Goal: Transaction & Acquisition: Book appointment/travel/reservation

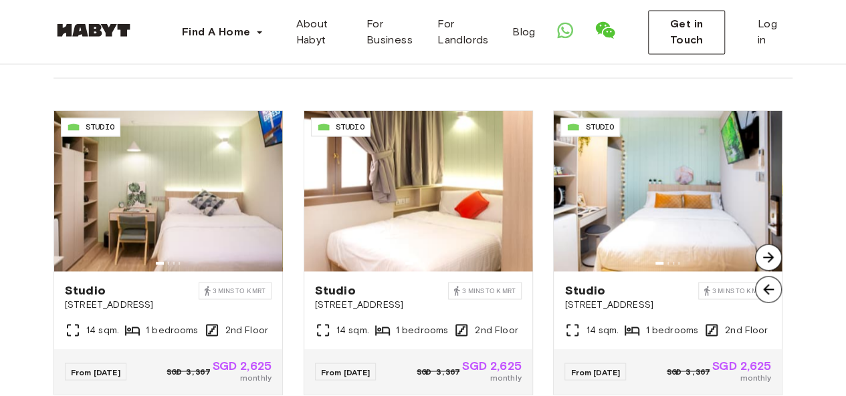
scroll to position [1050, 0]
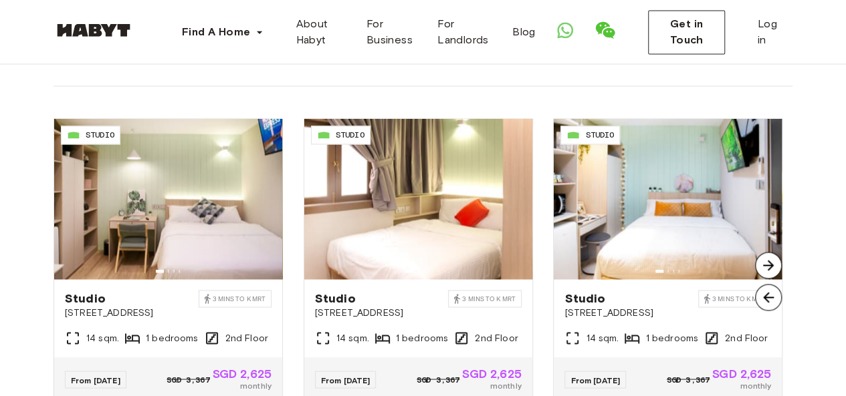
scroll to position [1004, 0]
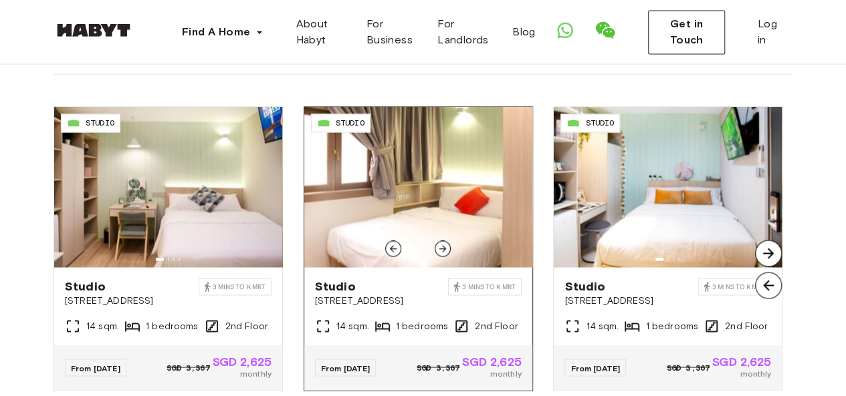
click at [439, 243] on icon at bounding box center [442, 248] width 11 height 11
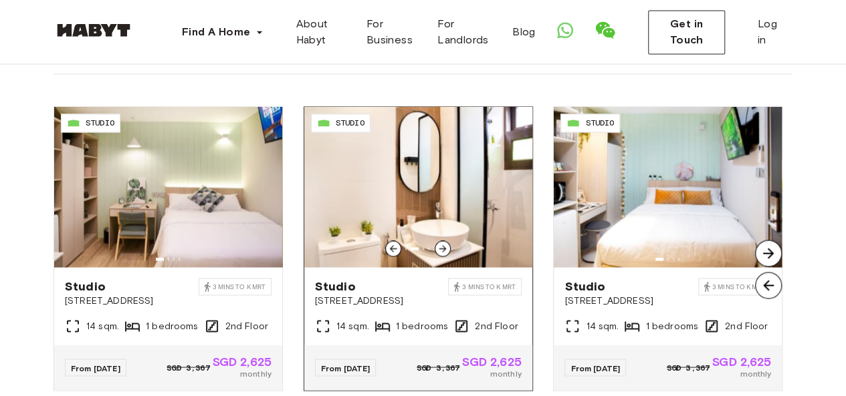
click at [439, 243] on icon at bounding box center [442, 248] width 11 height 11
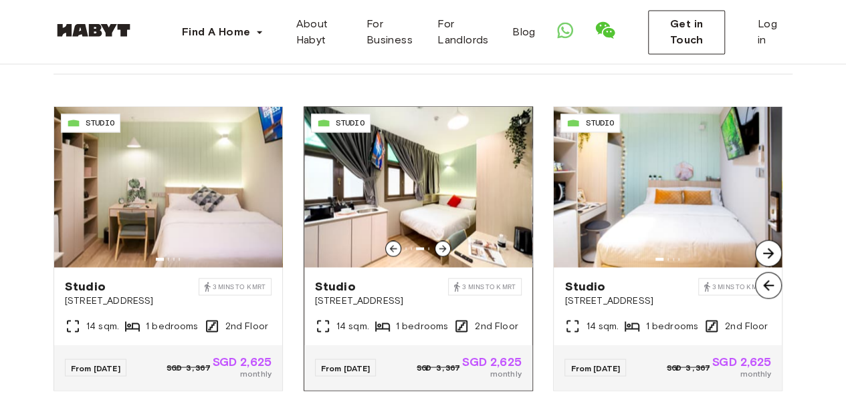
click at [439, 243] on icon at bounding box center [442, 248] width 11 height 11
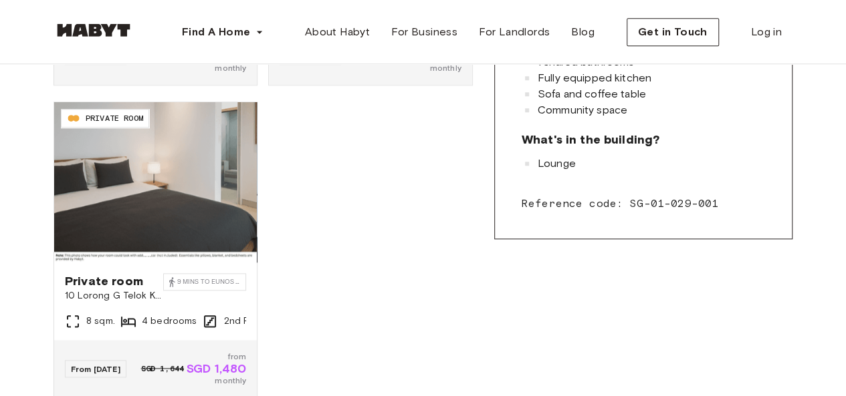
scroll to position [675, 0]
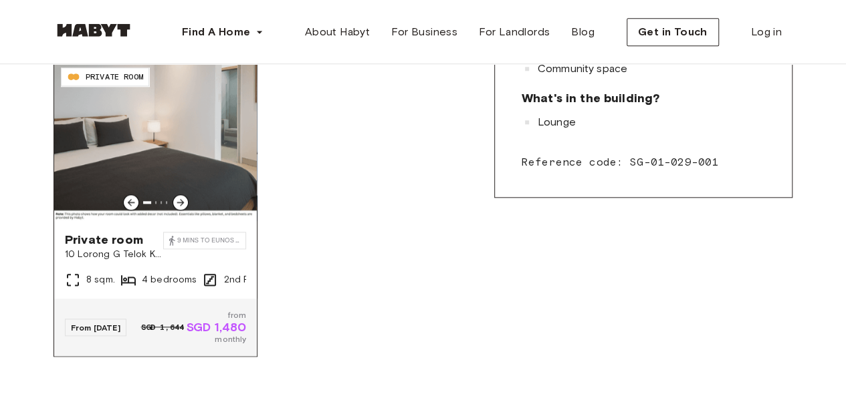
click at [195, 158] on img at bounding box center [155, 141] width 203 height 160
click at [138, 153] on img at bounding box center [155, 141] width 203 height 160
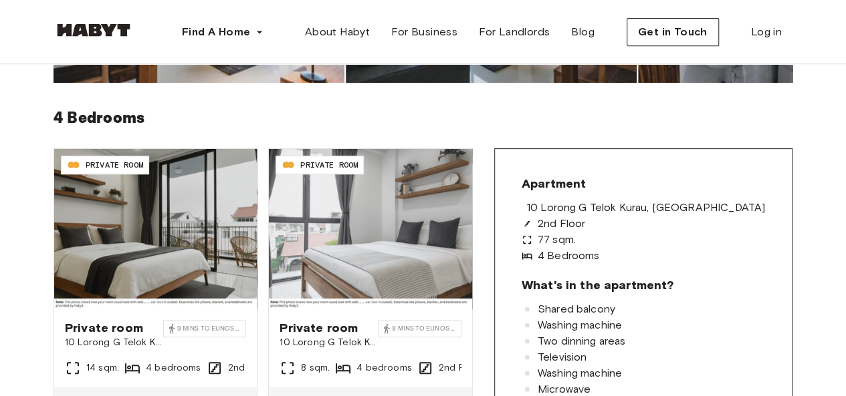
scroll to position [269, 0]
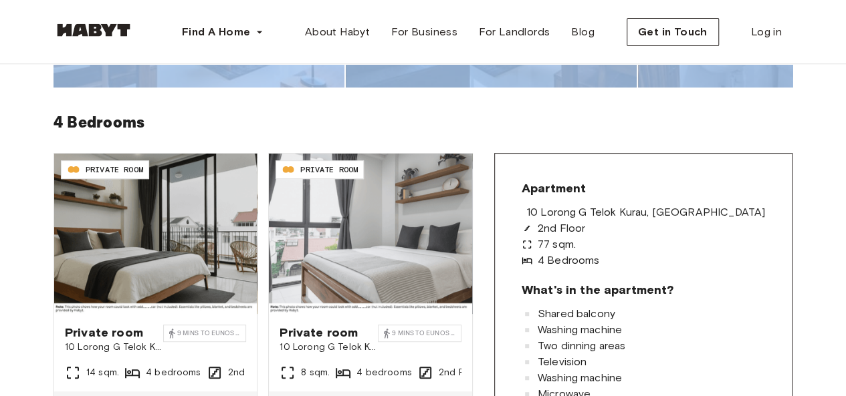
drag, startPoint x: 845, startPoint y: 56, endPoint x: 848, endPoint y: 72, distance: 15.6
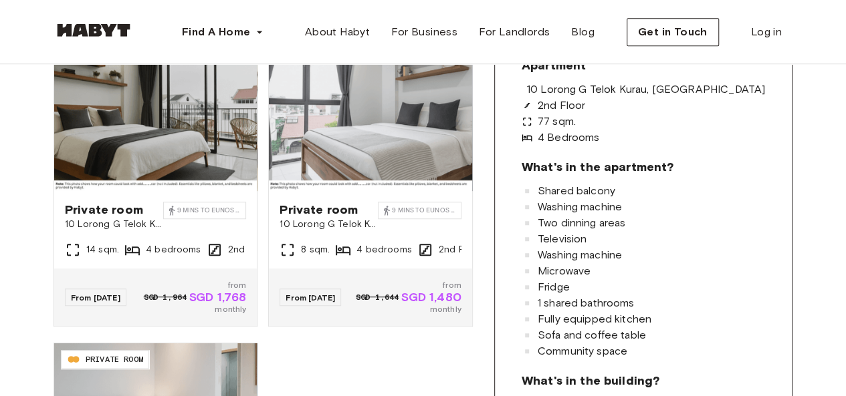
scroll to position [337, 0]
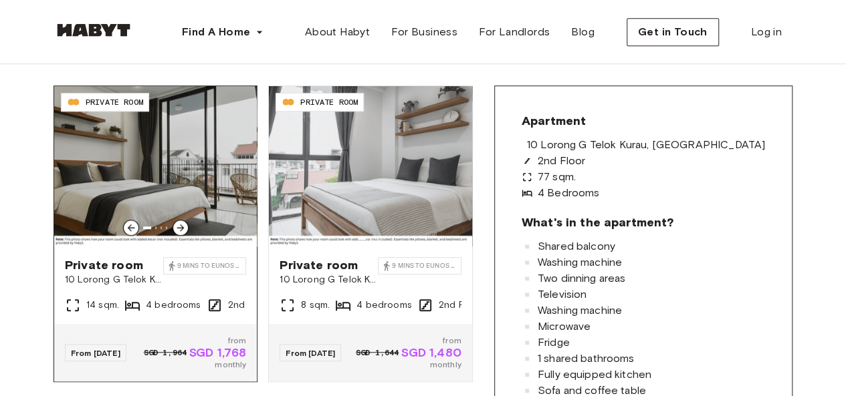
click at [181, 183] on img at bounding box center [155, 166] width 203 height 160
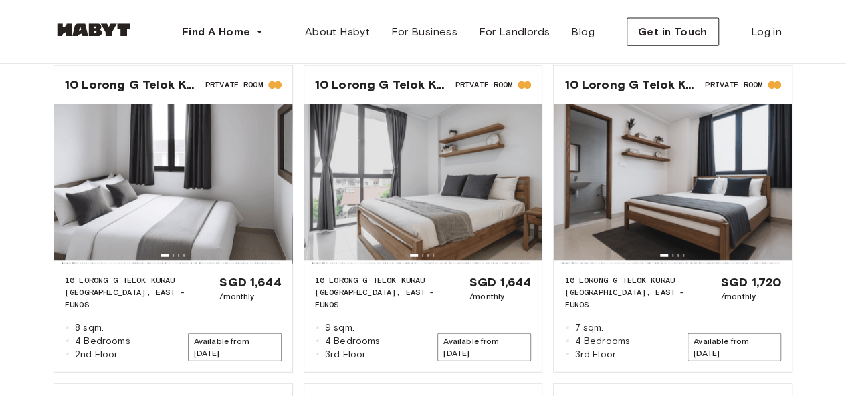
scroll to position [1573, 0]
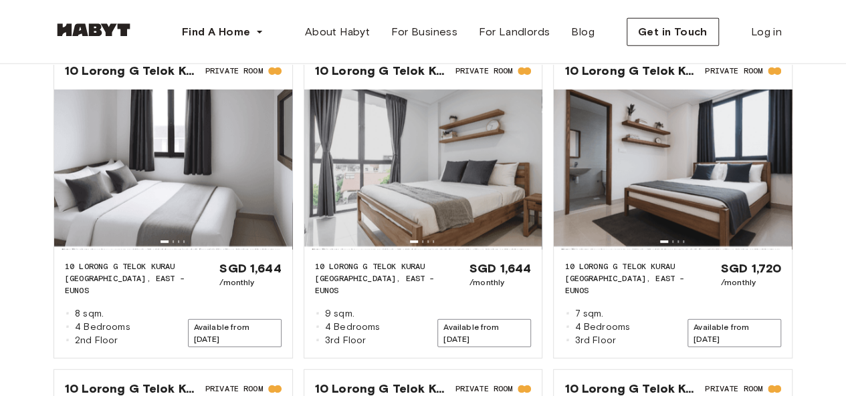
click at [841, 199] on div "More rooms in 10 Lorong G Telok Kurau building All rooms in Singapore SG-01-029…" at bounding box center [423, 309] width 846 height 844
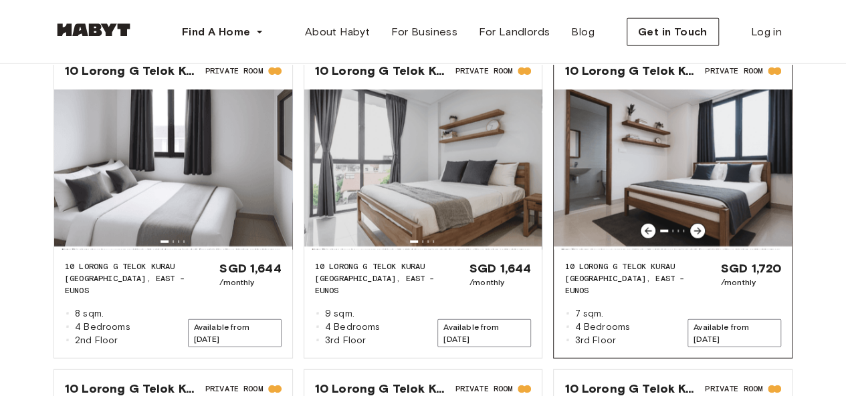
click at [706, 191] on img at bounding box center [673, 170] width 238 height 160
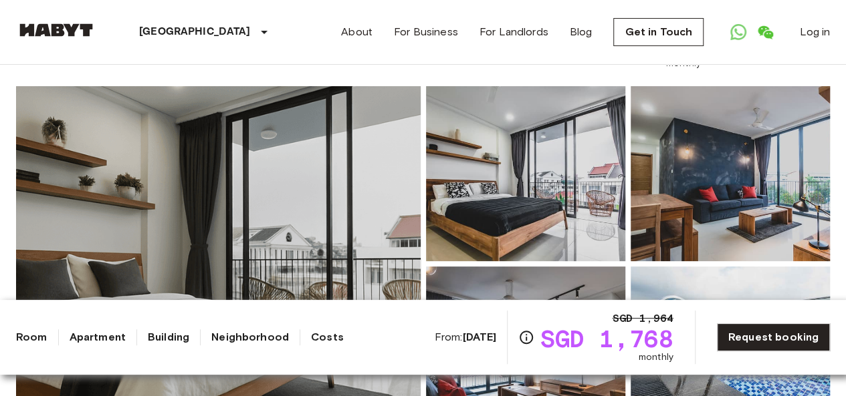
scroll to position [31, 0]
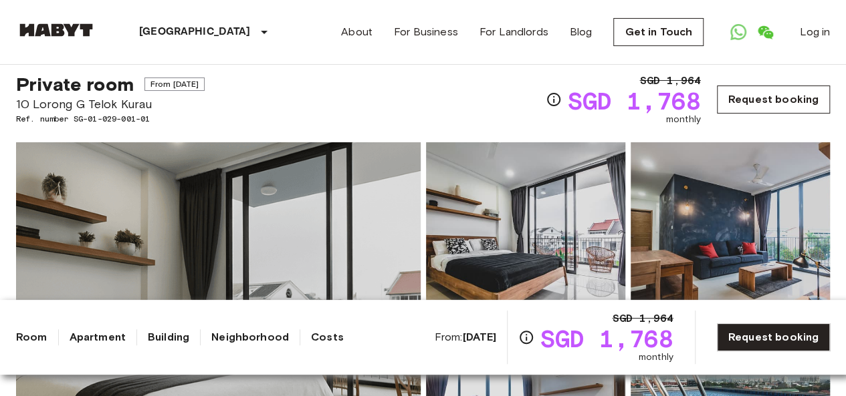
click at [780, 98] on link "Request booking" at bounding box center [773, 100] width 113 height 28
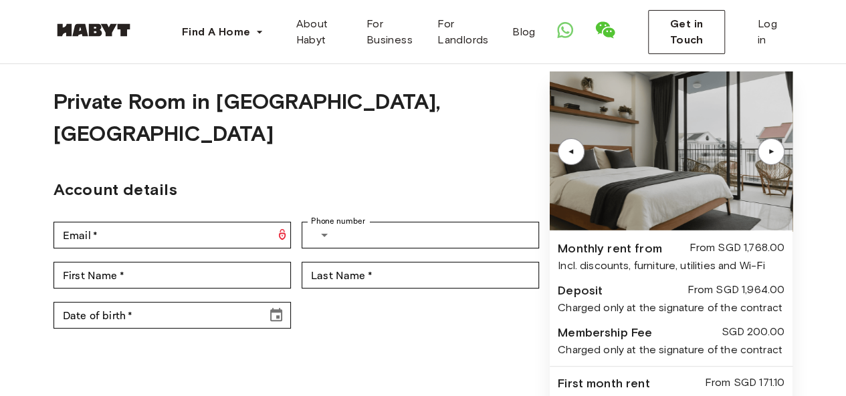
scroll to position [2, 0]
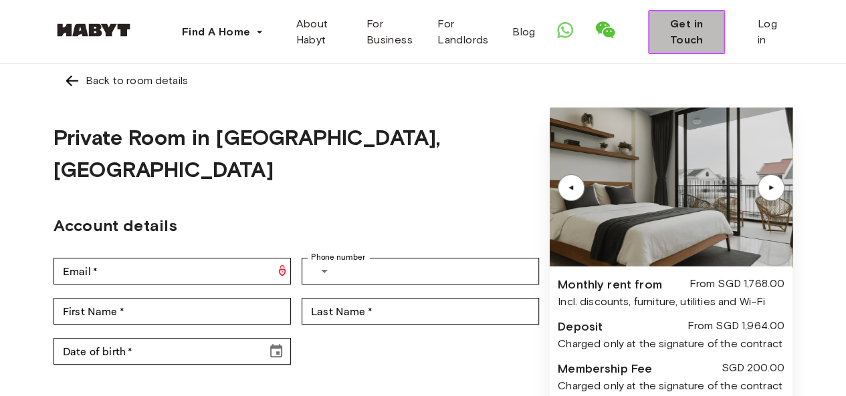
click at [695, 33] on span "Get in Touch" at bounding box center [686, 32] width 55 height 32
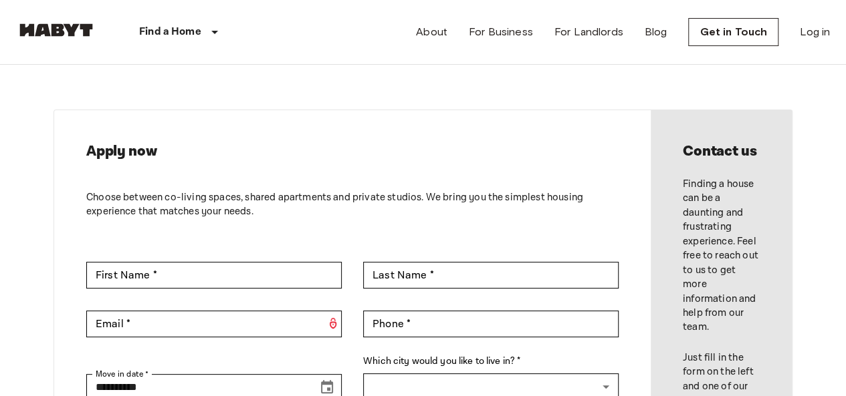
scroll to position [6, 0]
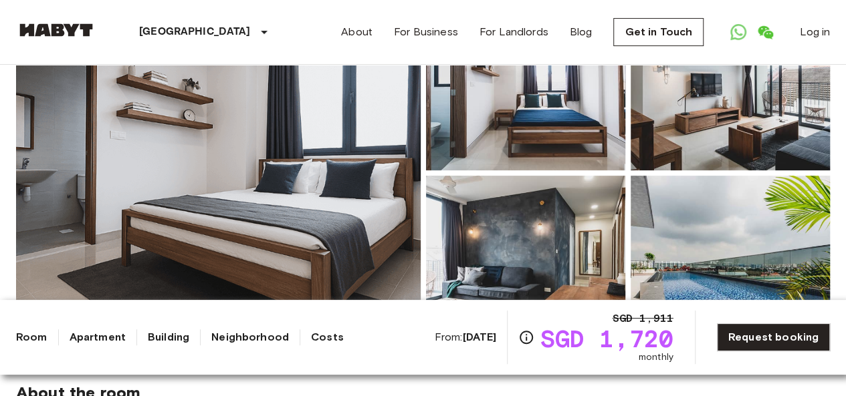
scroll to position [159, 0]
